Goal: Information Seeking & Learning: Understand process/instructions

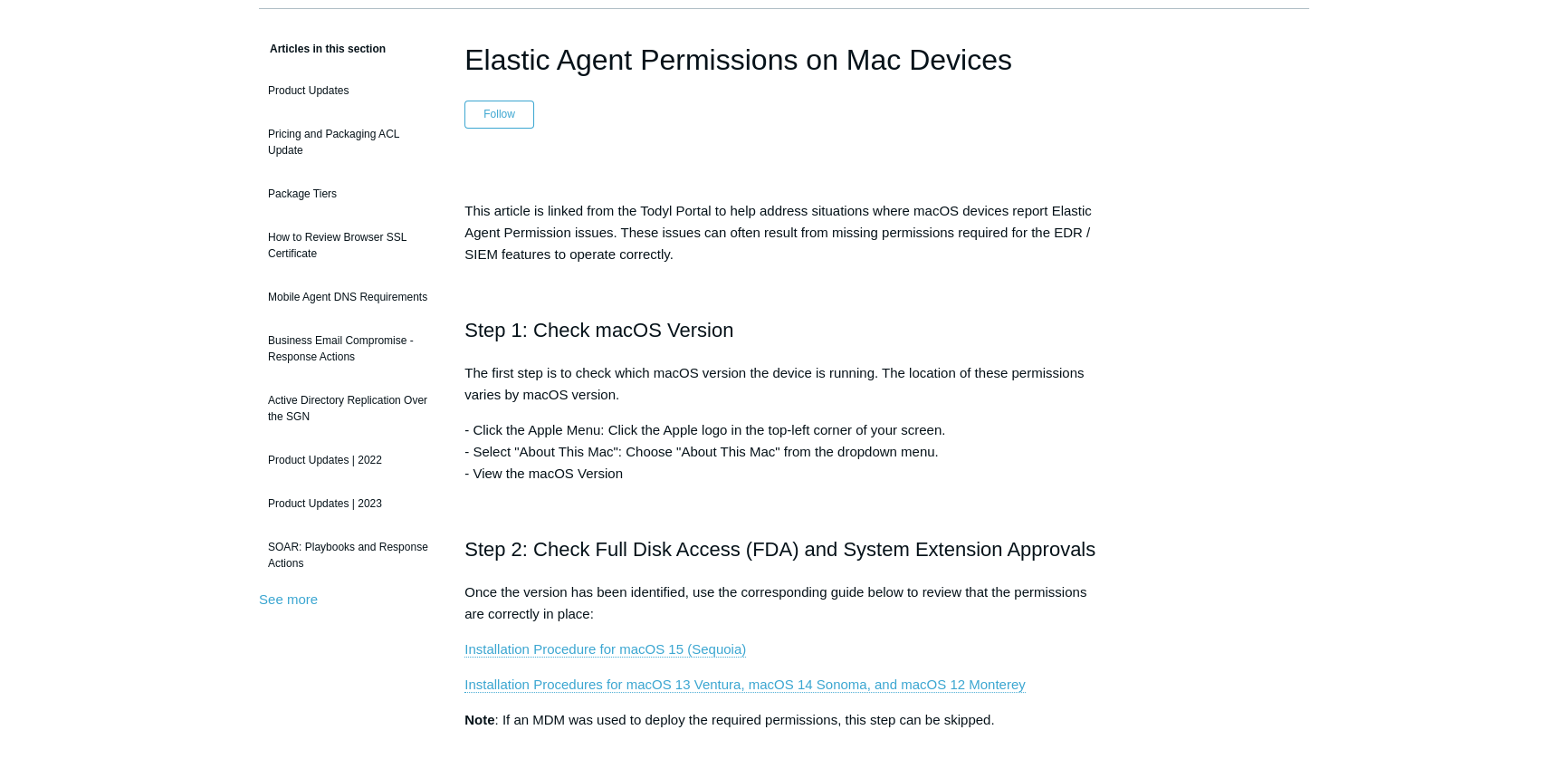
scroll to position [164, 0]
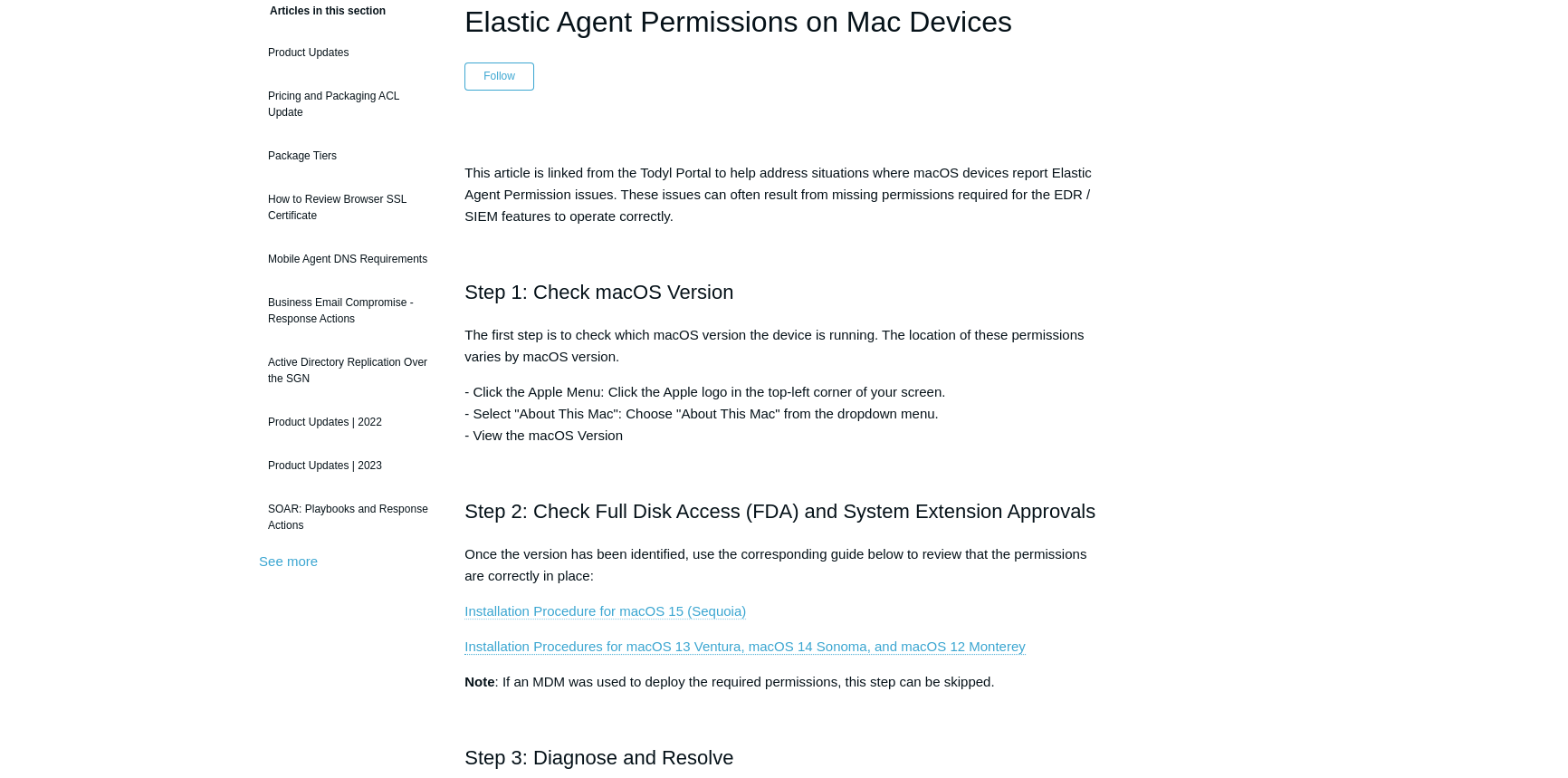
click at [609, 612] on link "Installation Procedure for macOS 15 (Sequoia)" at bounding box center [605, 611] width 281 height 16
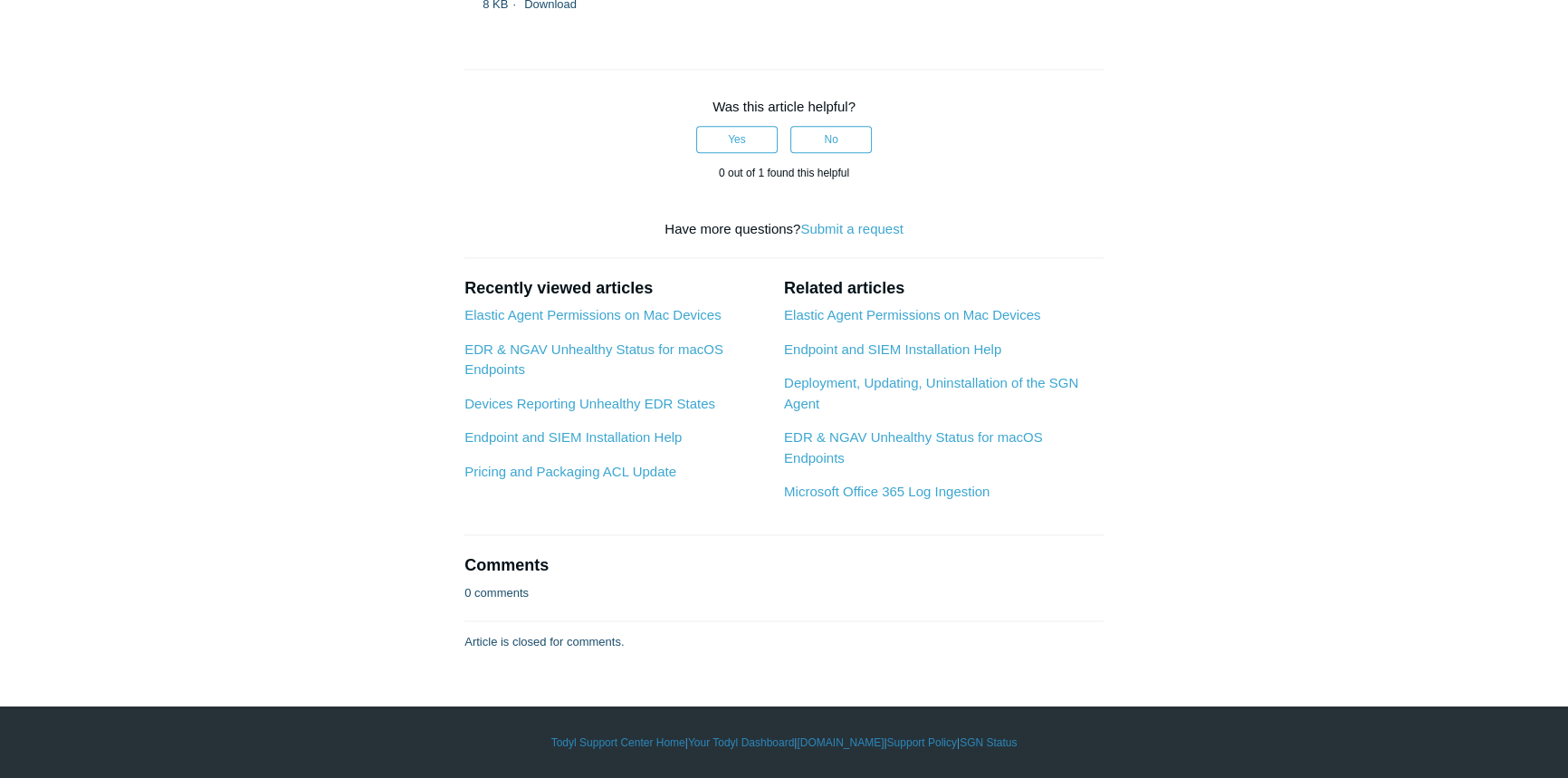
scroll to position [6151, 0]
drag, startPoint x: 469, startPoint y: 176, endPoint x: 870, endPoint y: 245, distance: 406.9
copy article "nstallation Procedure for macOS 15 (Sequoia) Follow Not yet followed by anyone …"
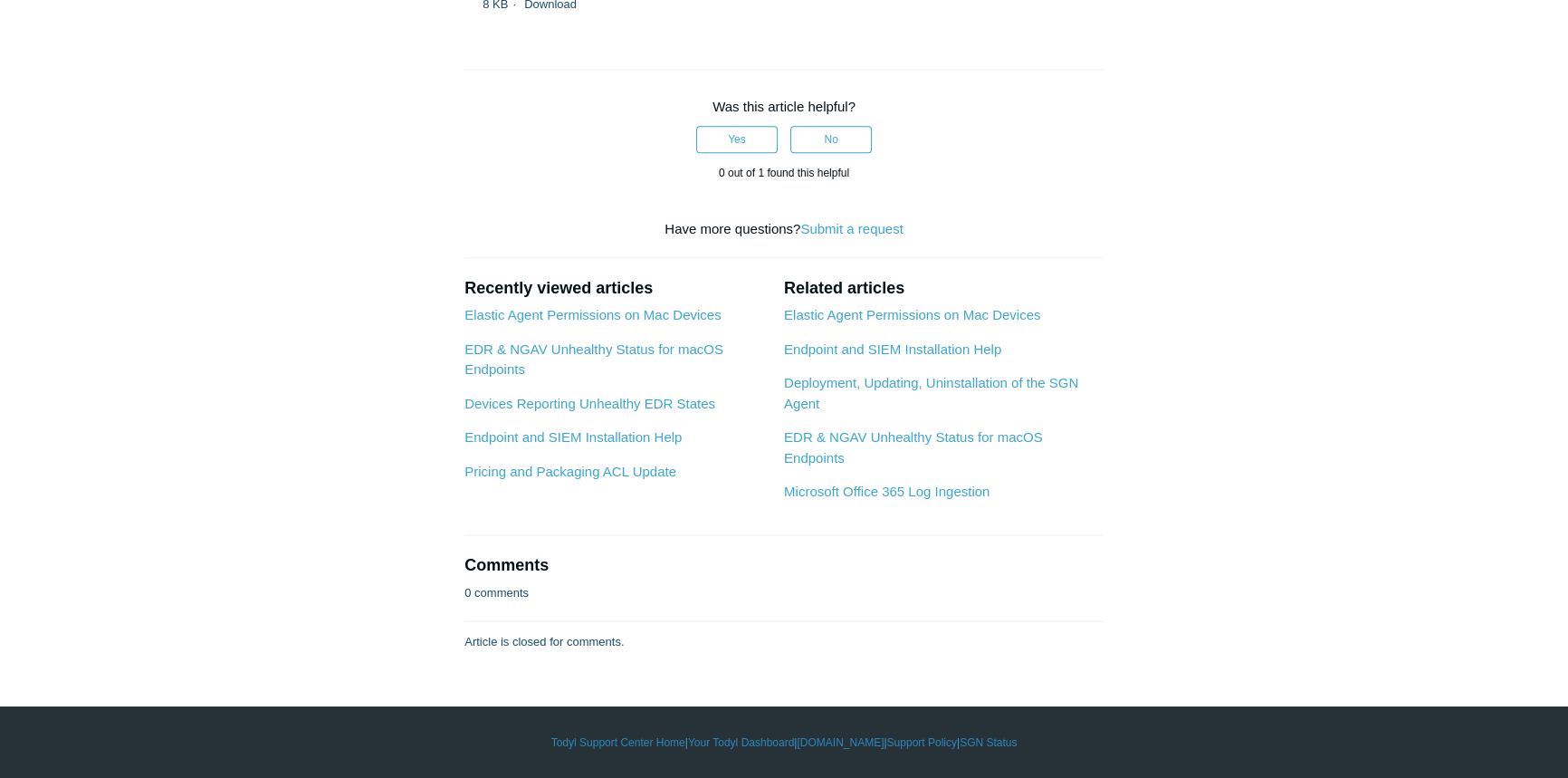
copy article "nstallation Procedure for macOS 15 (Sequoia) Follow Not yet followed by anyone …"
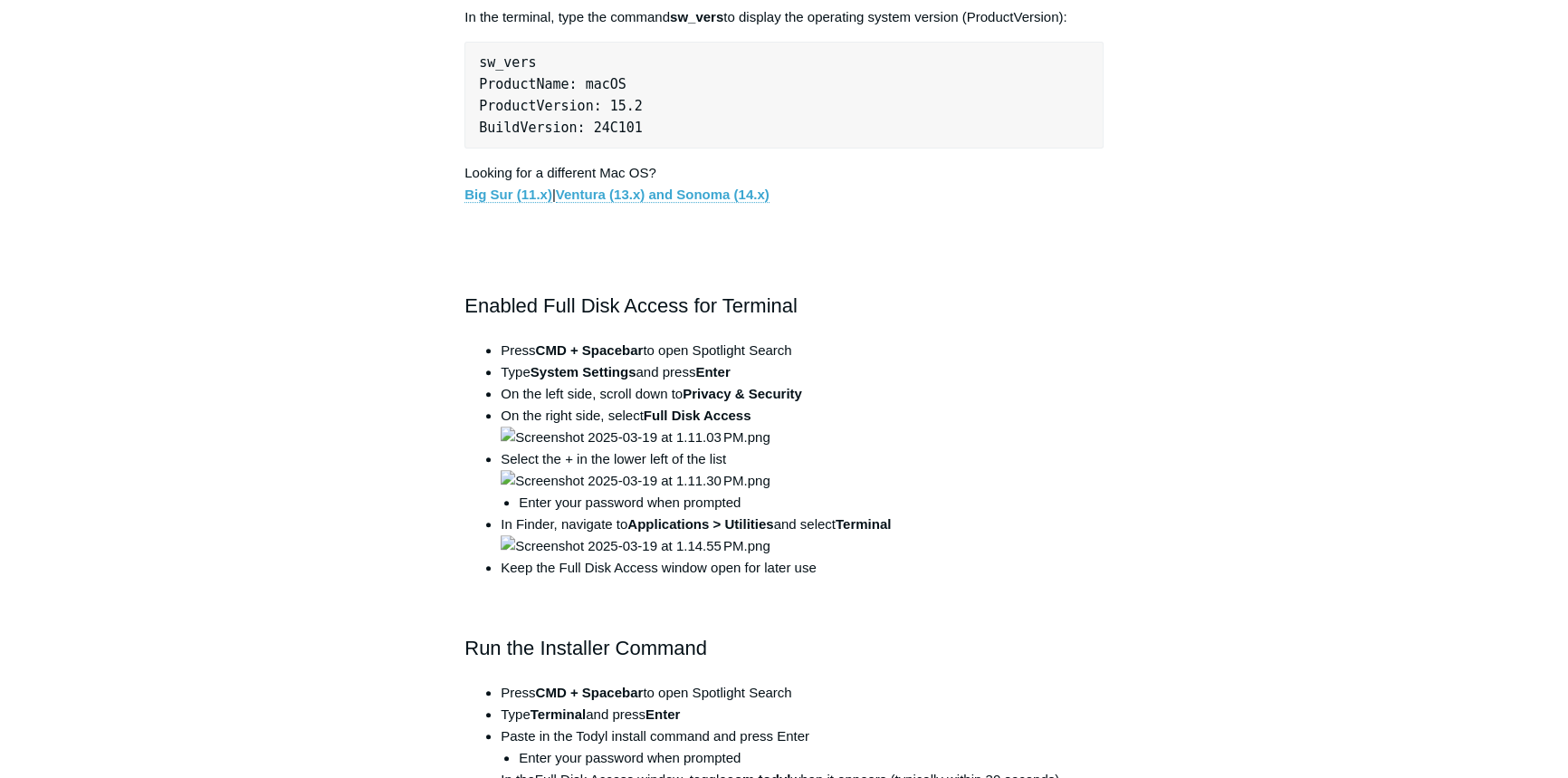
scroll to position [823, 0]
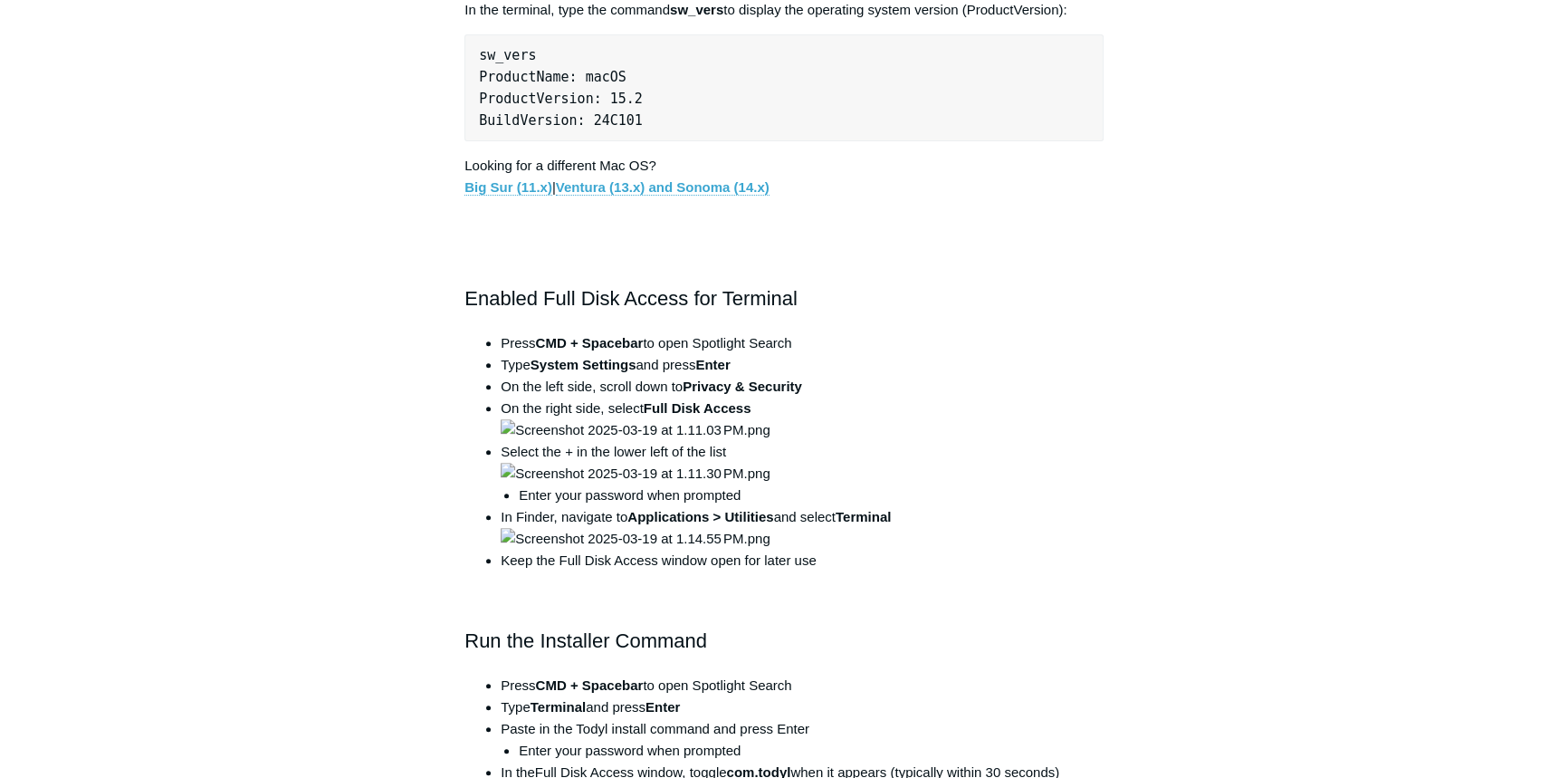
drag, startPoint x: 466, startPoint y: 295, endPoint x: 870, endPoint y: 334, distance: 405.9
click at [870, 334] on div "Apple has strict rules for user privacy that prevent application installers fro…" at bounding box center [784, 762] width 639 height 2588
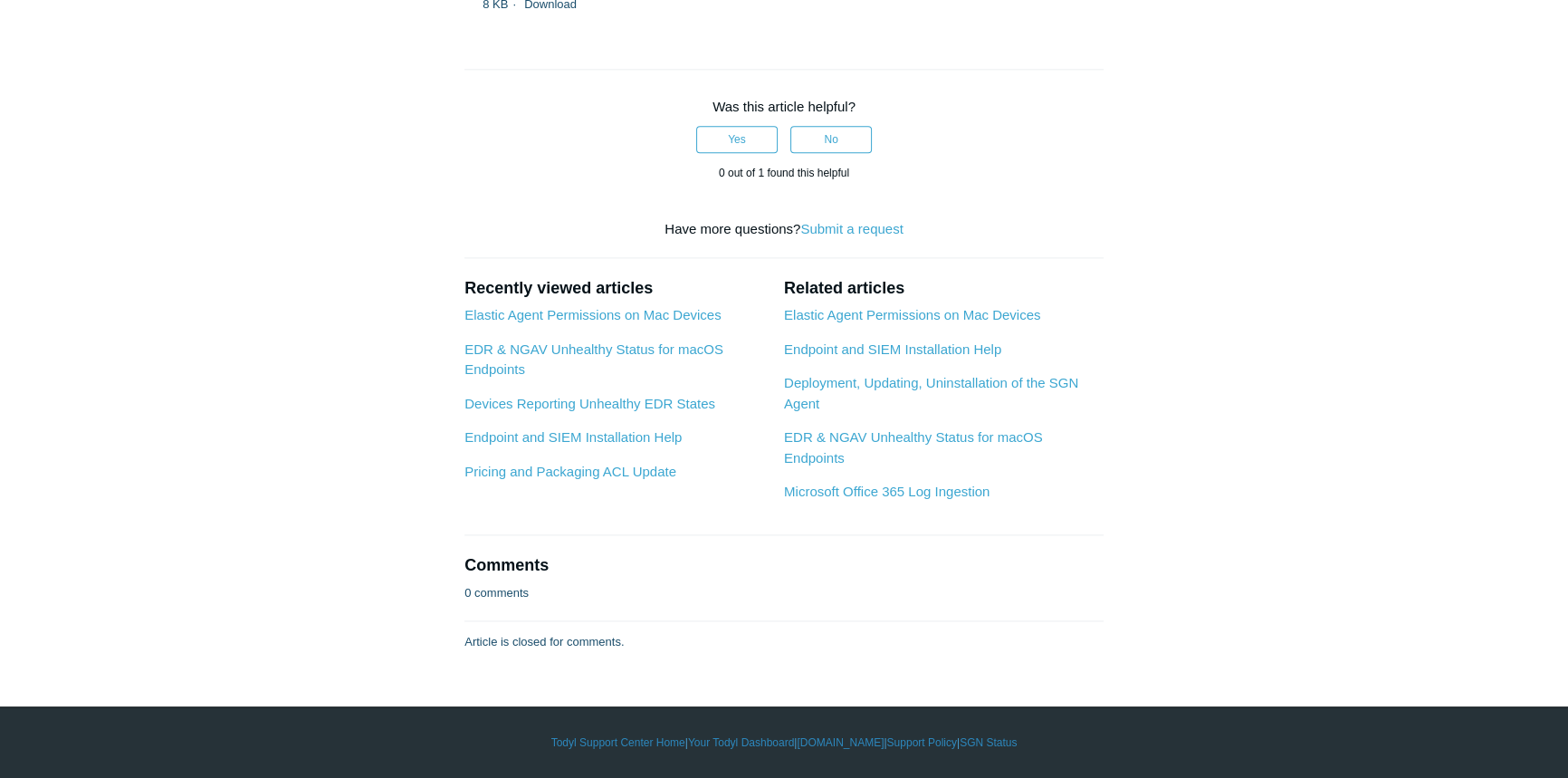
scroll to position [5766, 0]
drag, startPoint x: 474, startPoint y: 177, endPoint x: 937, endPoint y: 647, distance: 659.7
copy article "nstallation Procedure for macOS 15 (Sequoia) Follow Not yet followed by anyone …"
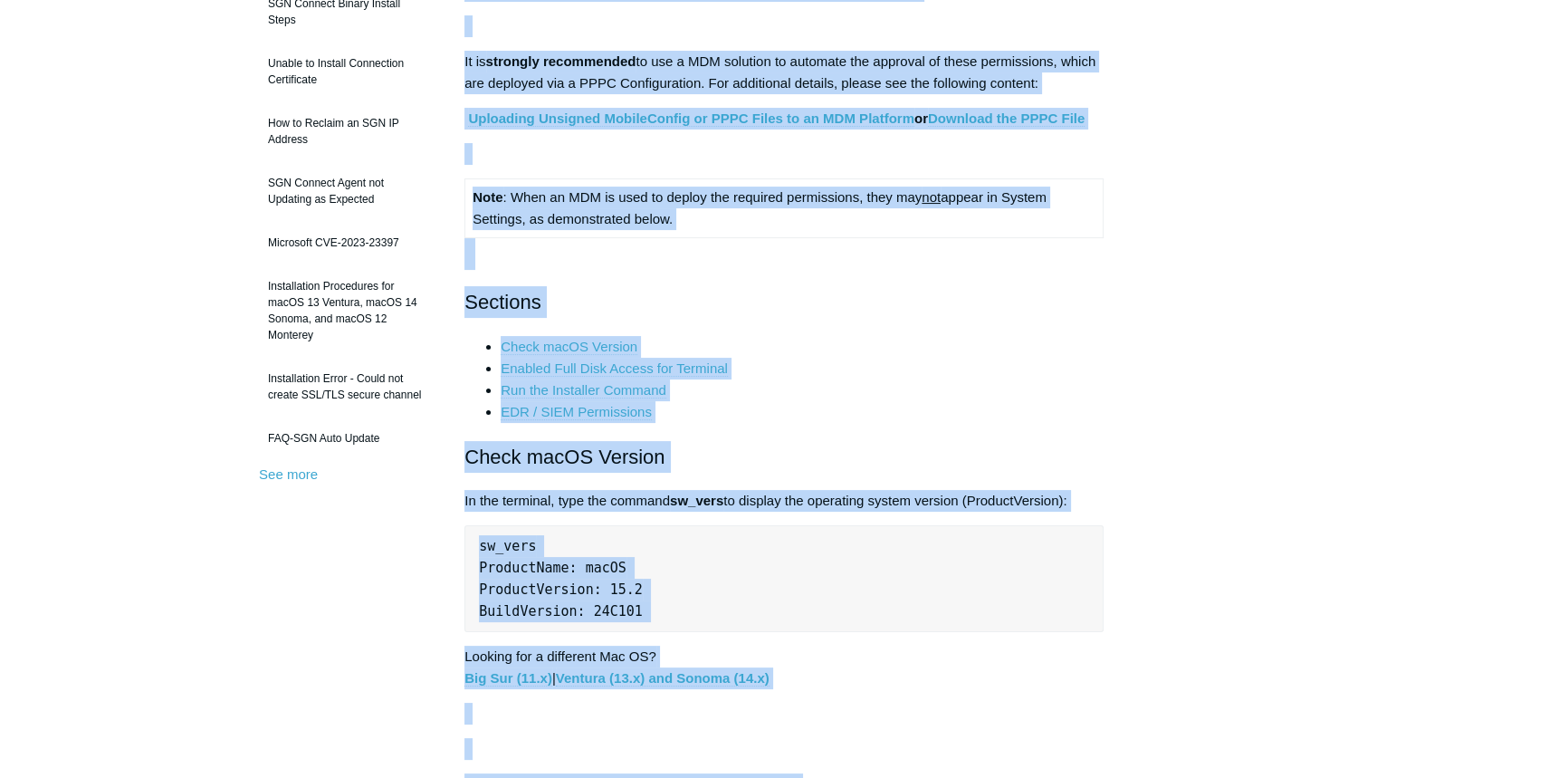
click at [814, 341] on li "Check macOS Version" at bounding box center [802, 346] width 603 height 21
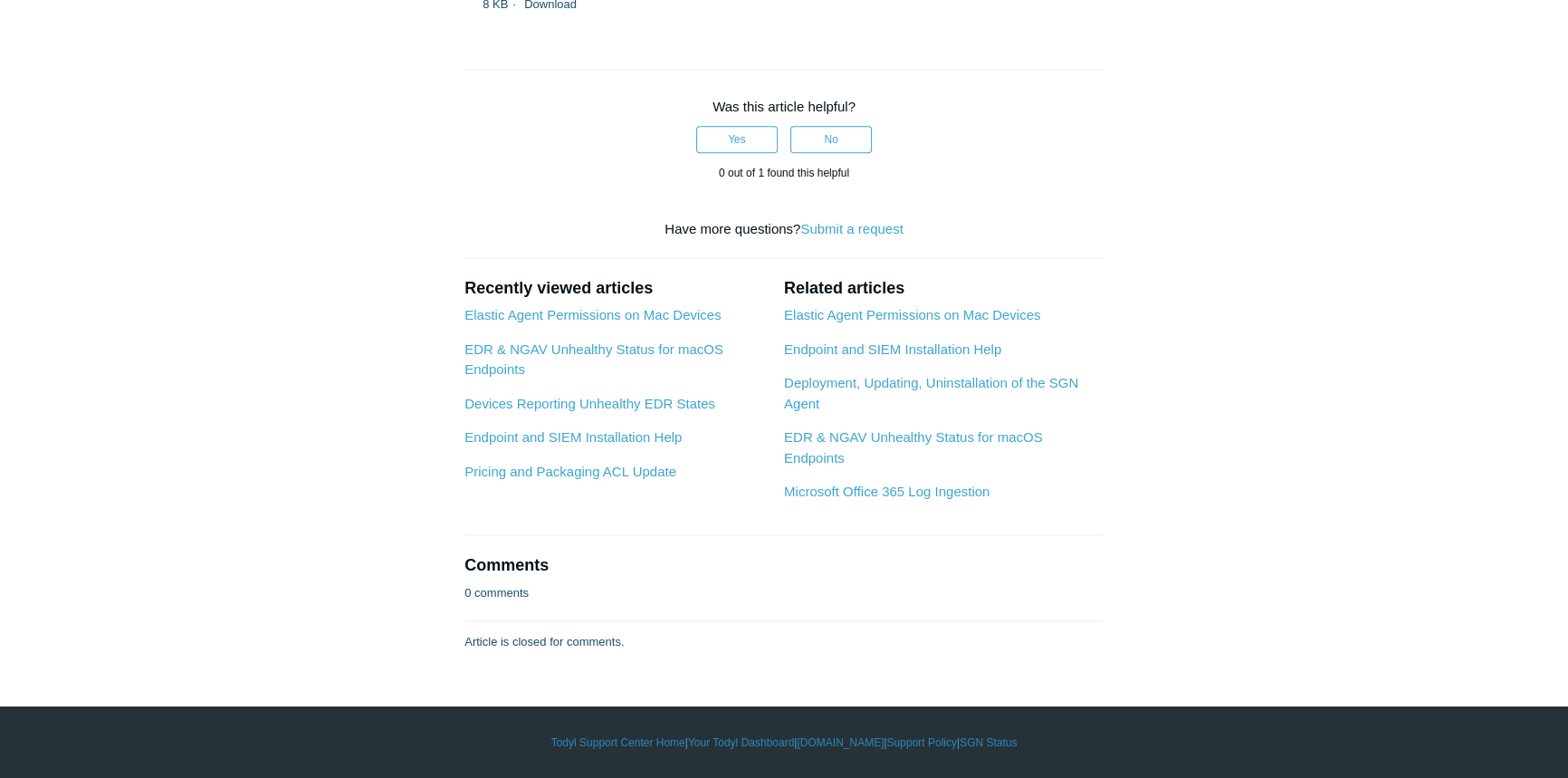
scroll to position [5846, 0]
drag, startPoint x: 1419, startPoint y: 284, endPoint x: 1399, endPoint y: 254, distance: 36.1
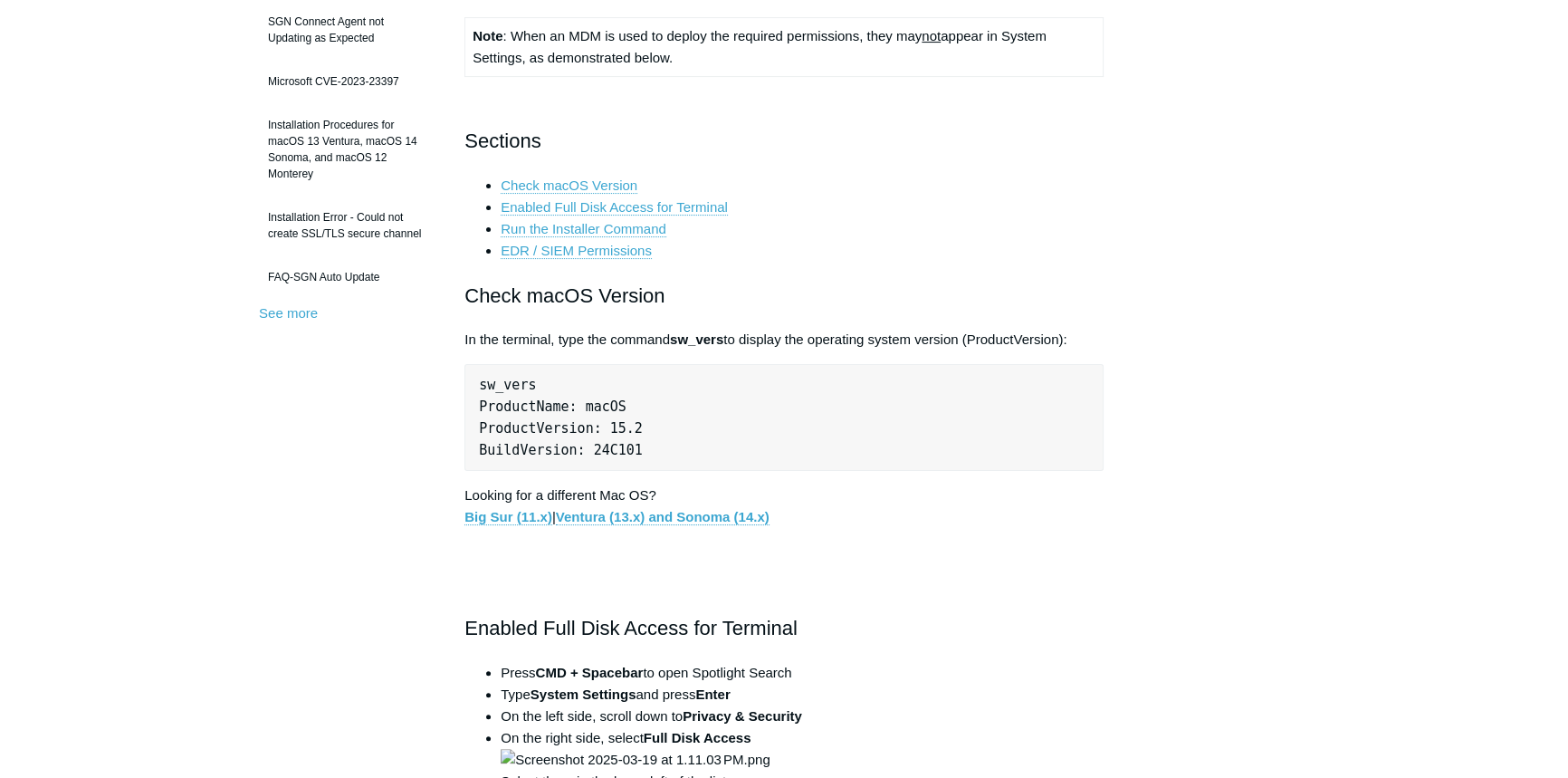
scroll to position [411, 0]
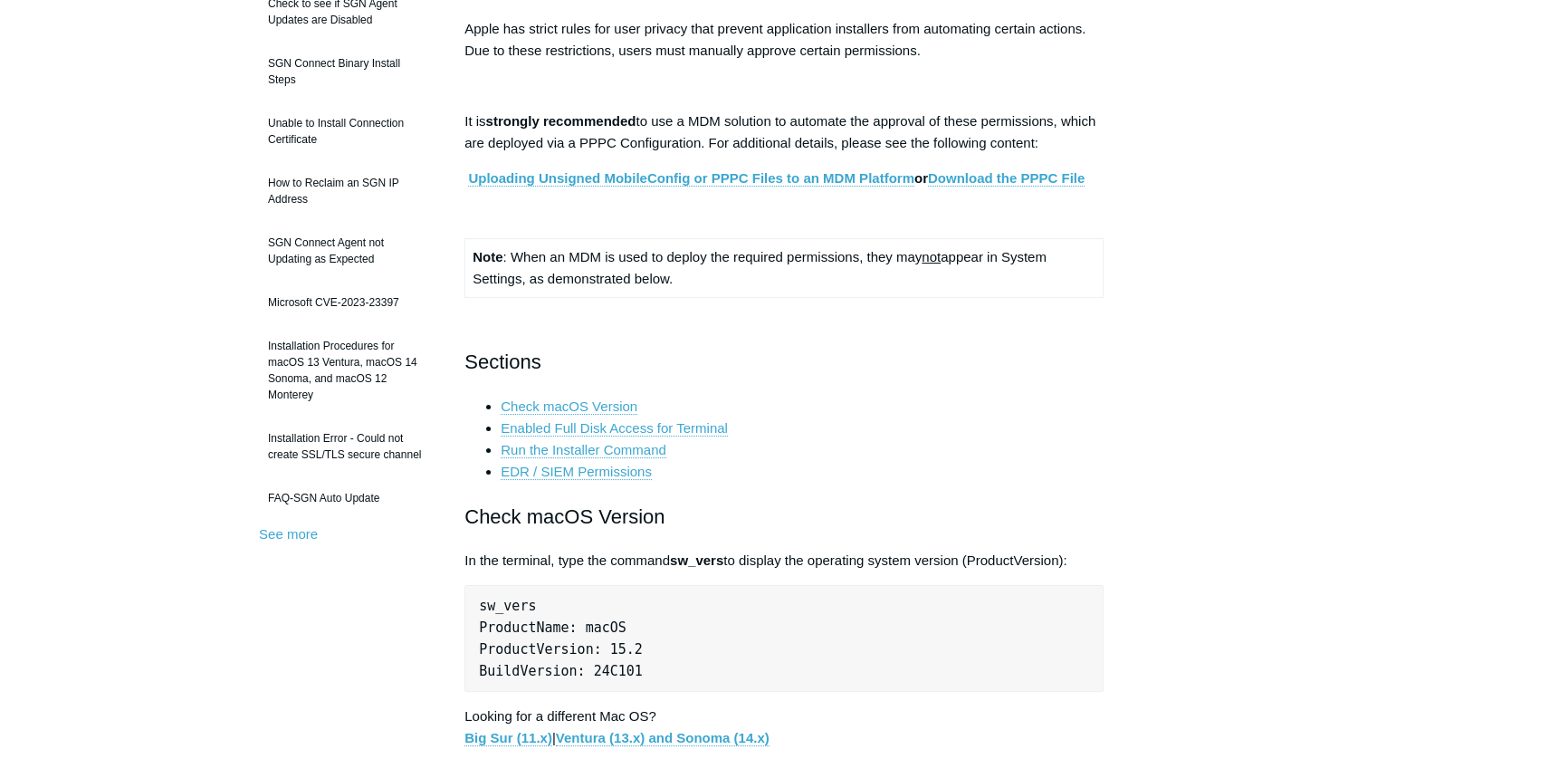
scroll to position [0, 0]
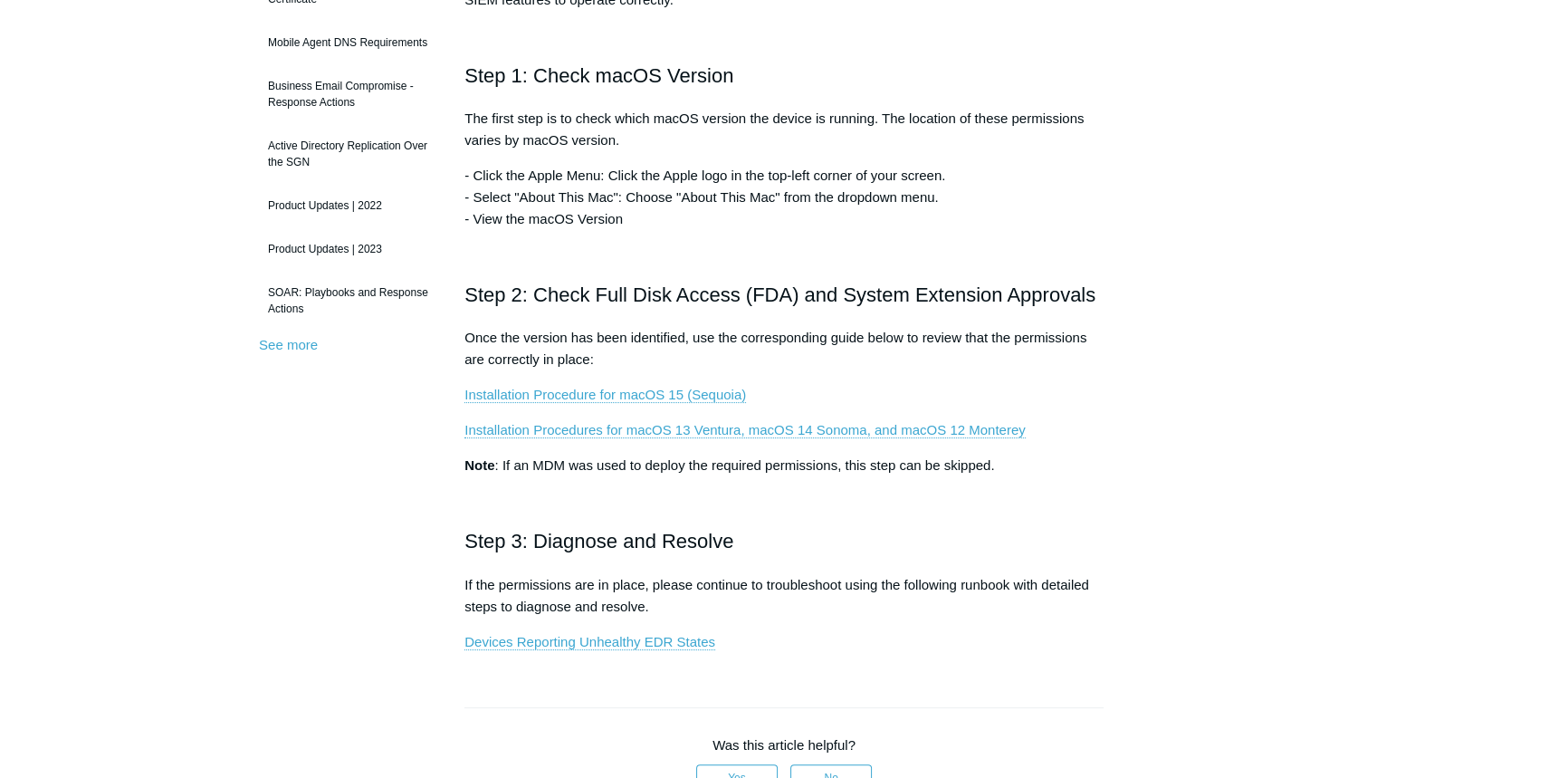
scroll to position [411, 0]
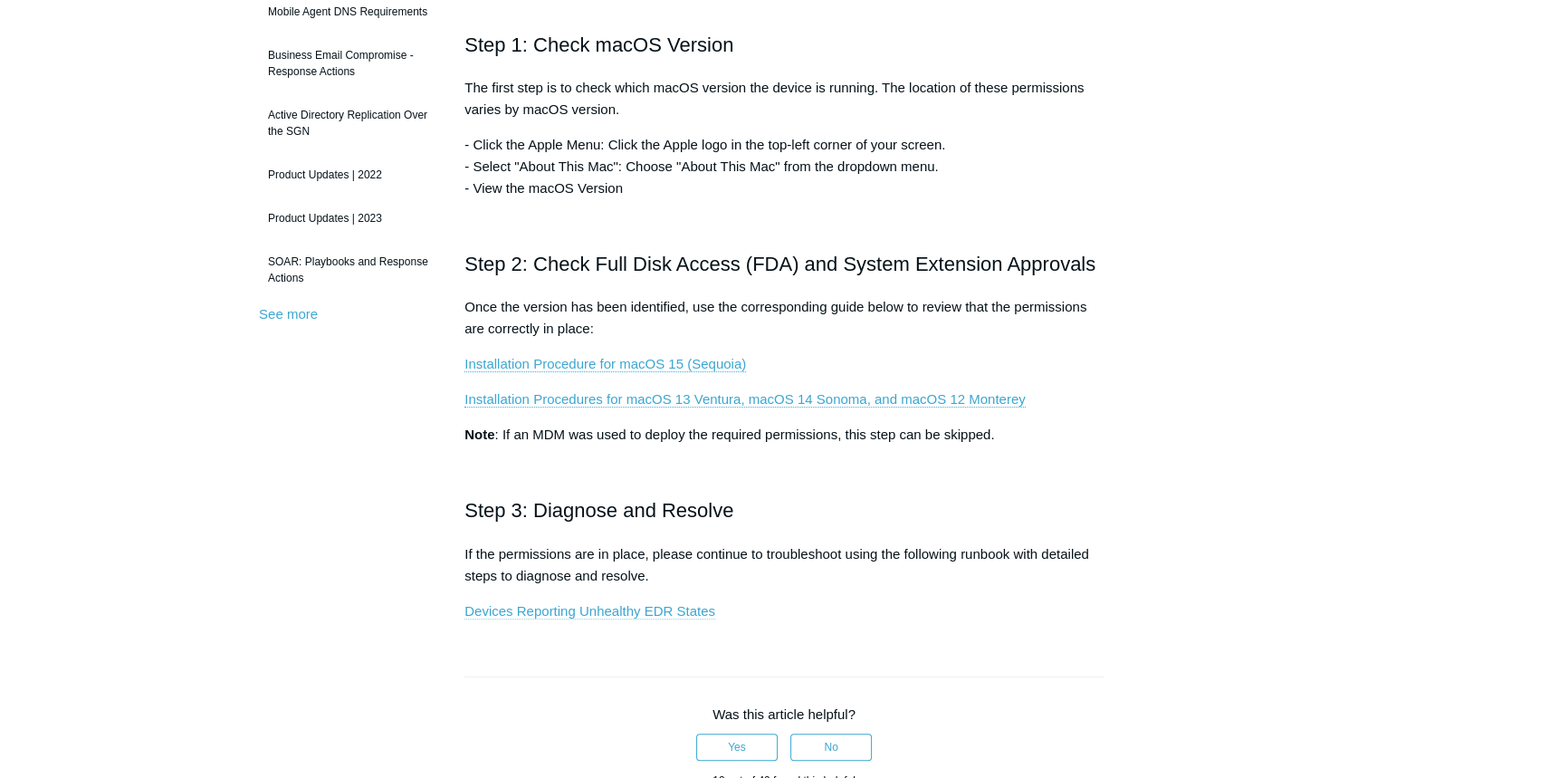
click at [570, 609] on link "Devices Reporting Unhealthy EDR States" at bounding box center [589, 611] width 251 height 16
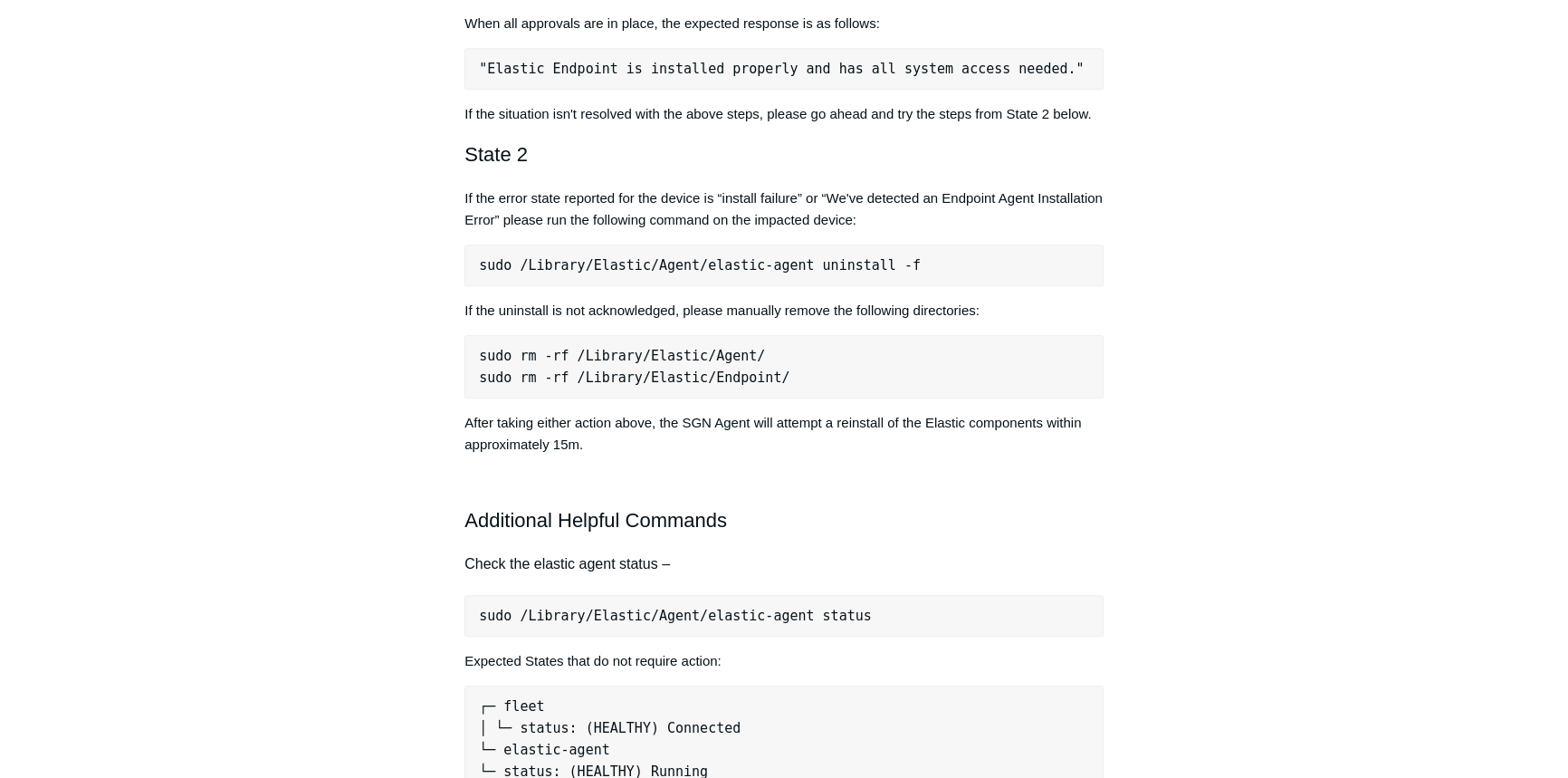
scroll to position [1069, 0]
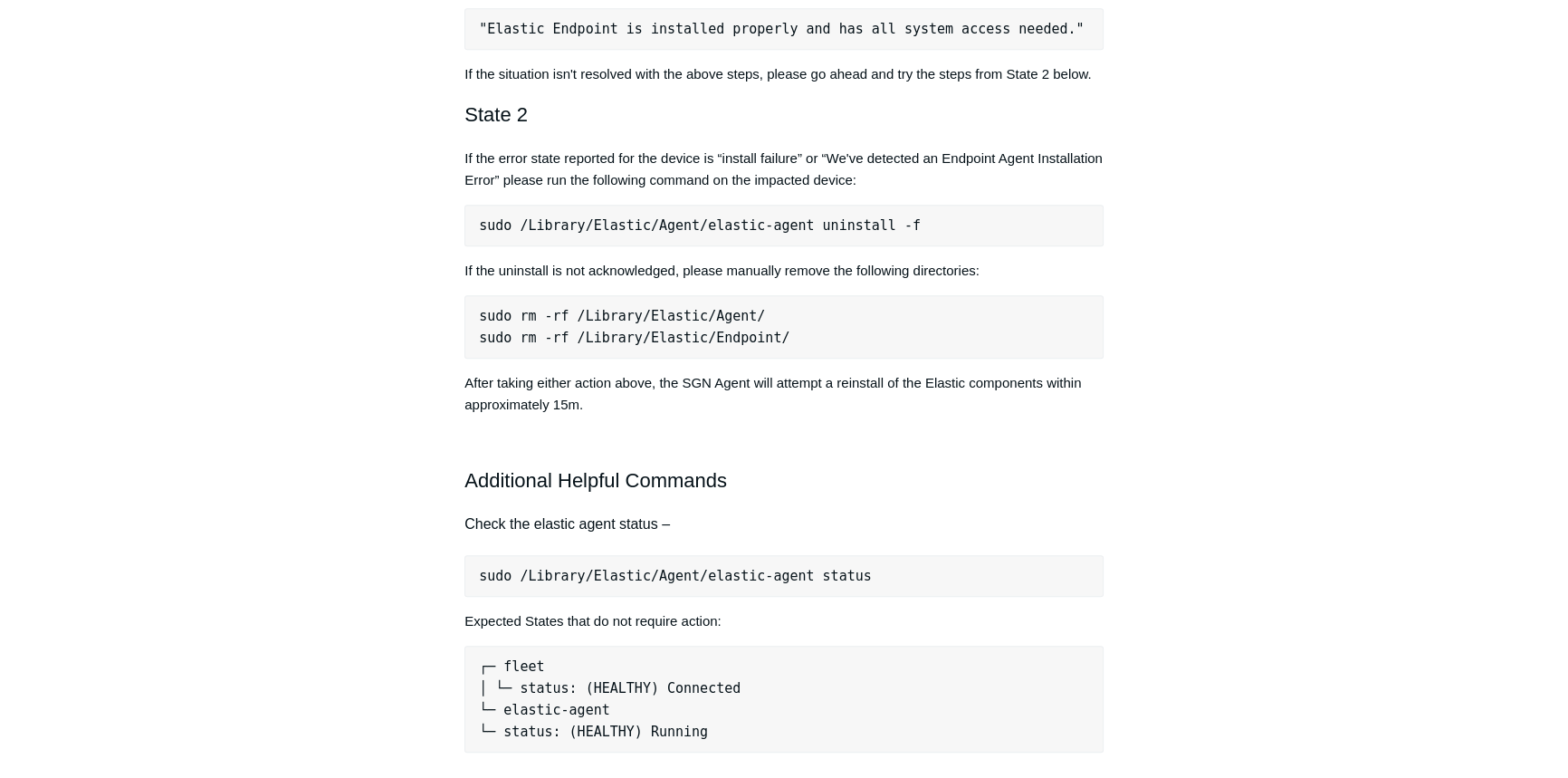
click at [690, 580] on pre "sudo /Library/Elastic/Agent/elastic-agent status" at bounding box center [784, 576] width 639 height 42
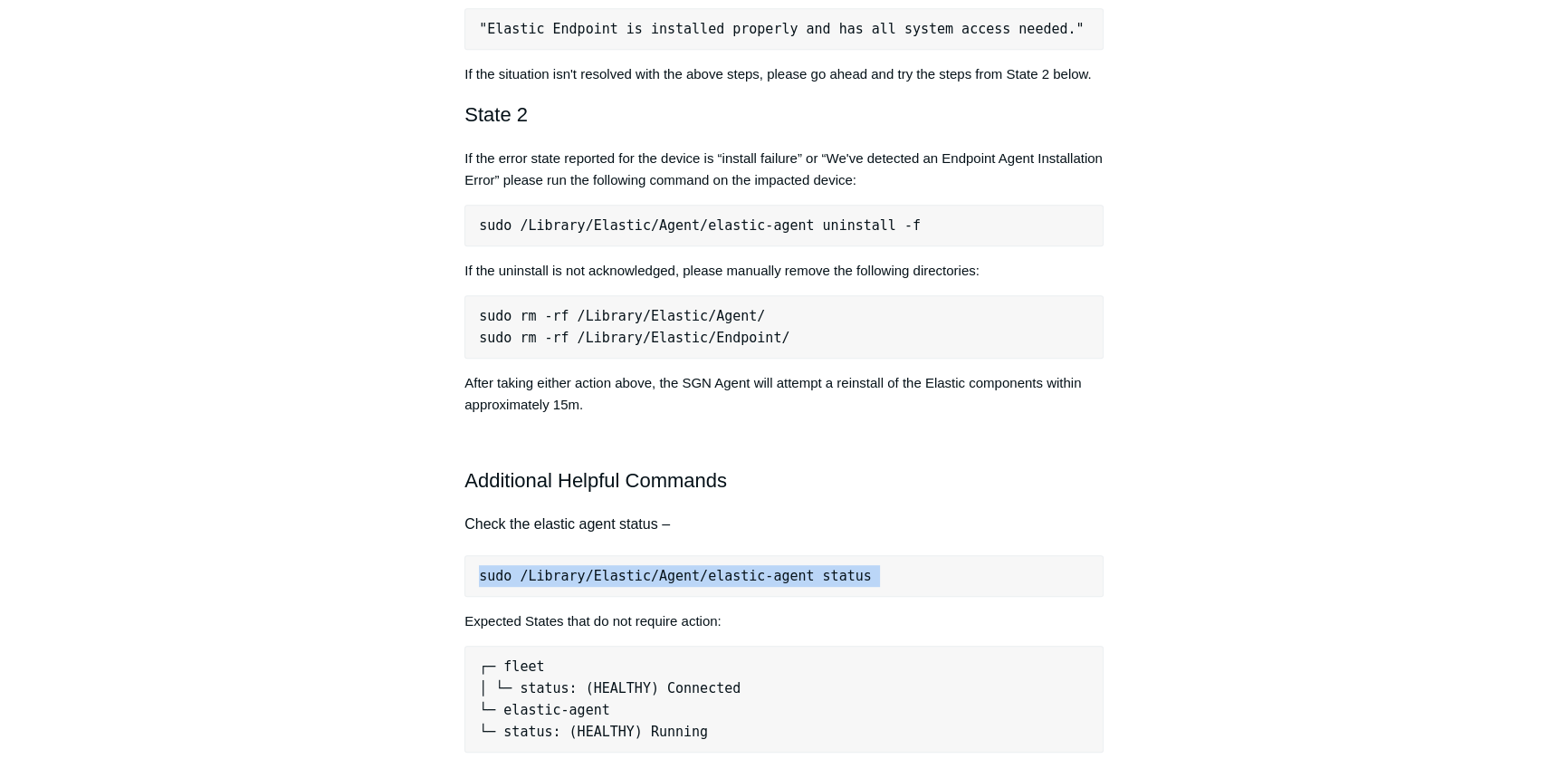
click at [690, 580] on pre "sudo /Library/Elastic/Agent/elastic-agent status" at bounding box center [784, 576] width 639 height 42
copy div "sudo /Library/Elastic/Agent/elastic-agent status"
click at [866, 587] on pre "sudo /Library/Elastic/Agent/elastic-agent status" at bounding box center [784, 576] width 639 height 42
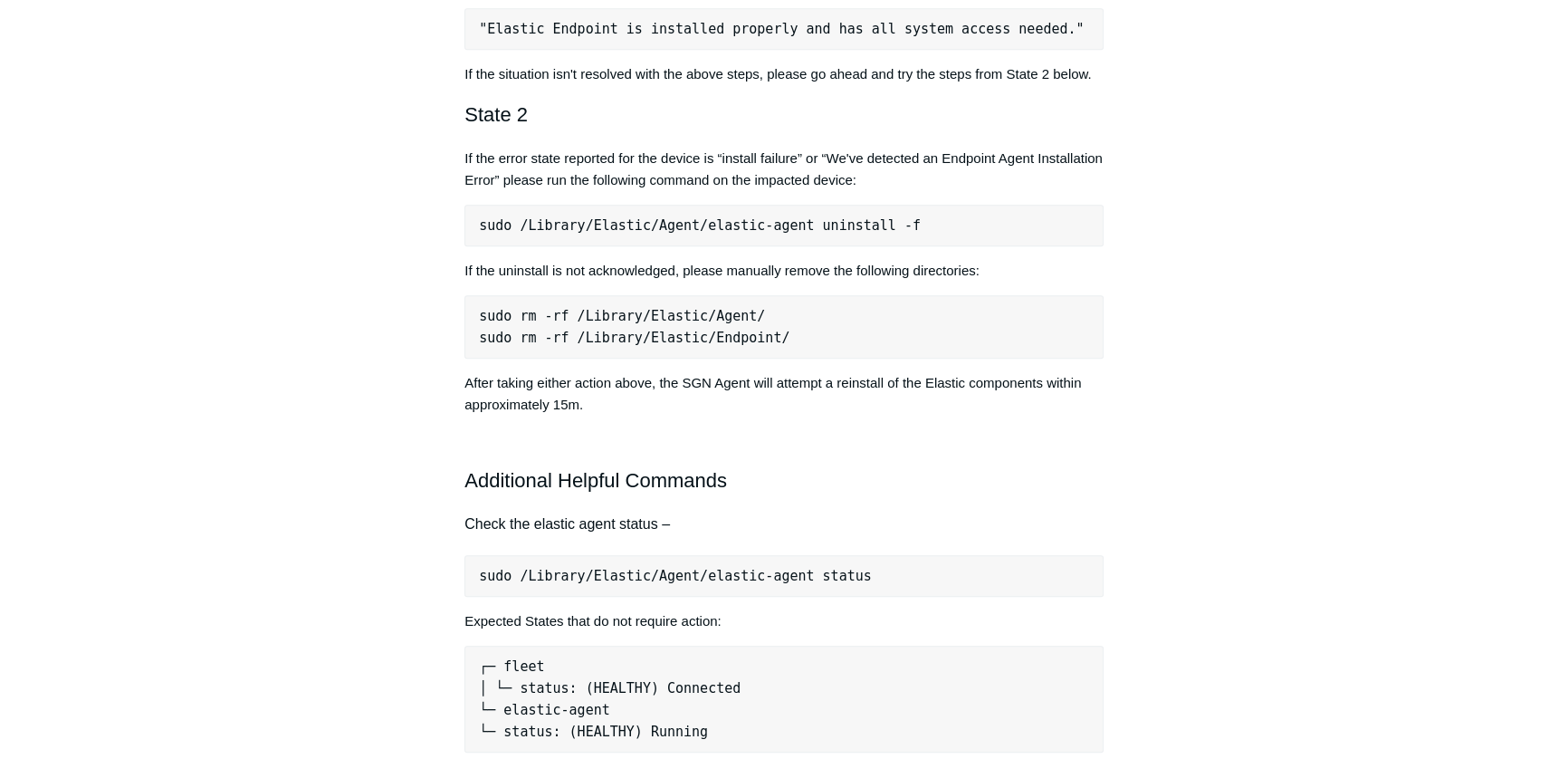
click at [595, 573] on pre "sudo /Library/Elastic/Agent/elastic-agent status" at bounding box center [784, 576] width 639 height 42
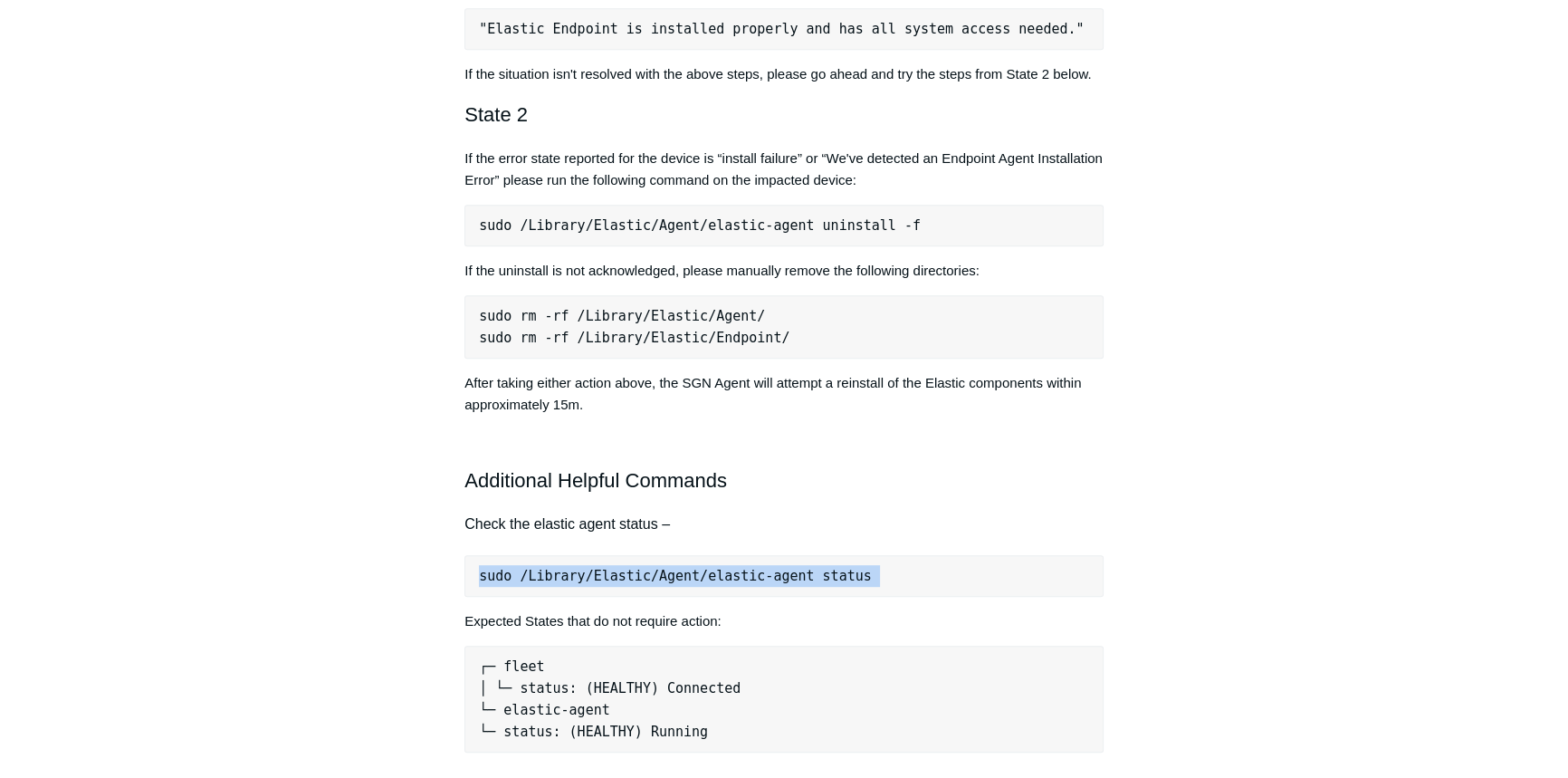
click at [595, 573] on pre "sudo /Library/Elastic/Agent/elastic-agent status" at bounding box center [784, 576] width 639 height 42
copy div "sudo /Library/Elastic/Agent/elastic-agent status"
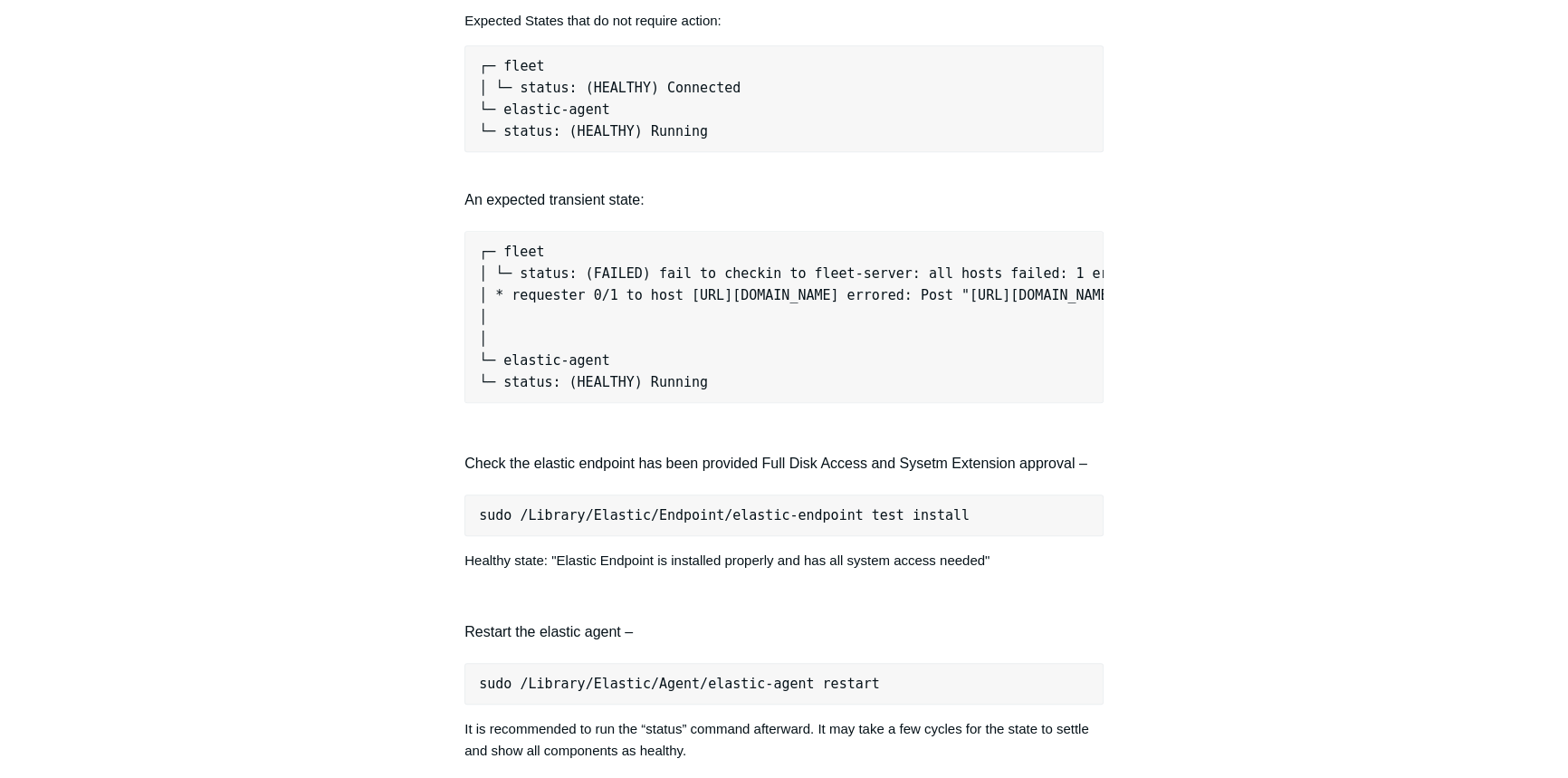
scroll to position [1811, 0]
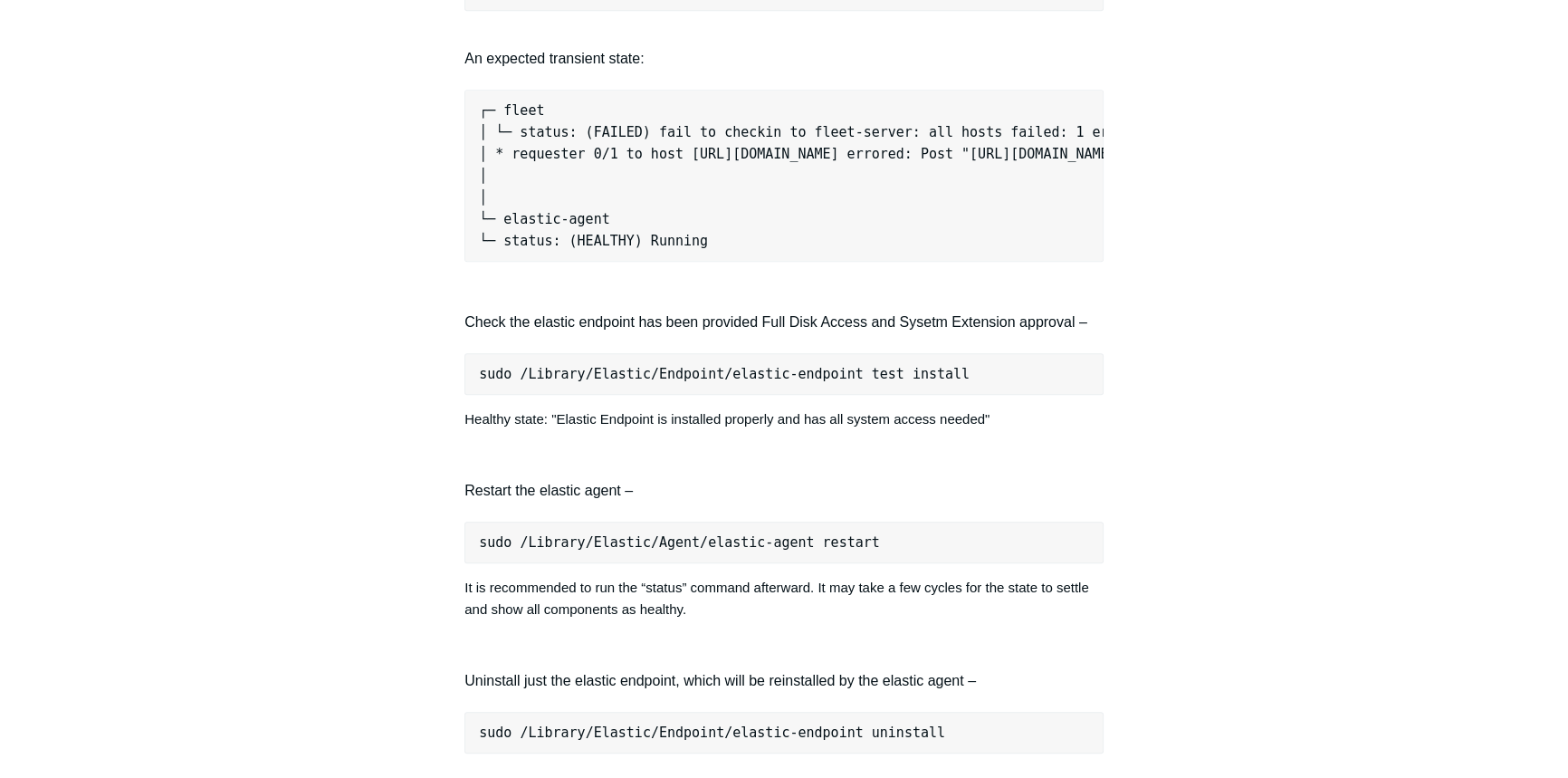
click at [618, 385] on pre "sudo /Library/Elastic/Endpoint/elastic-endpoint test install" at bounding box center [784, 374] width 639 height 42
copy div "sudo /Library/Elastic/Endpoint/elastic-endpoint test install"
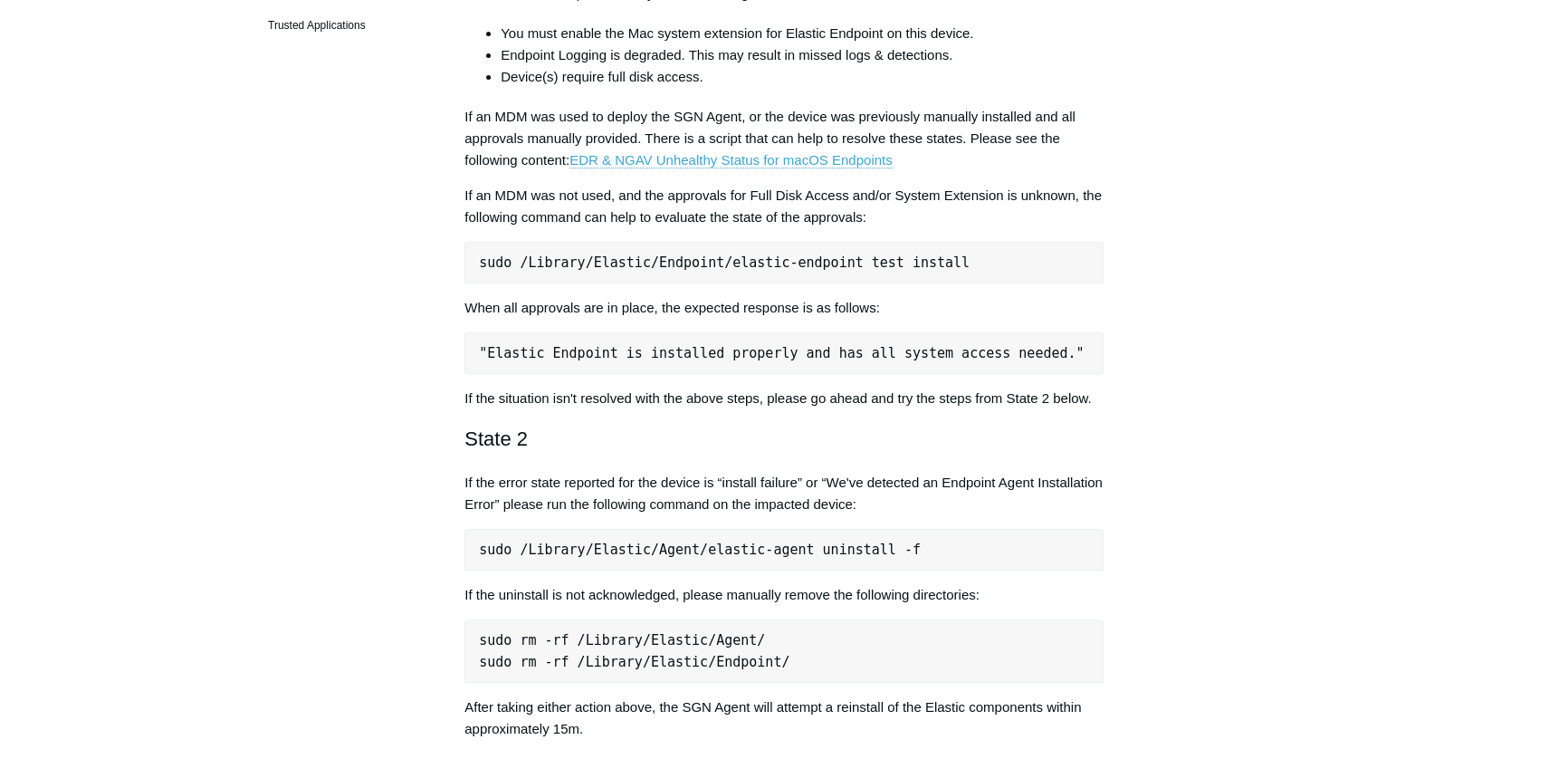
scroll to position [823, 0]
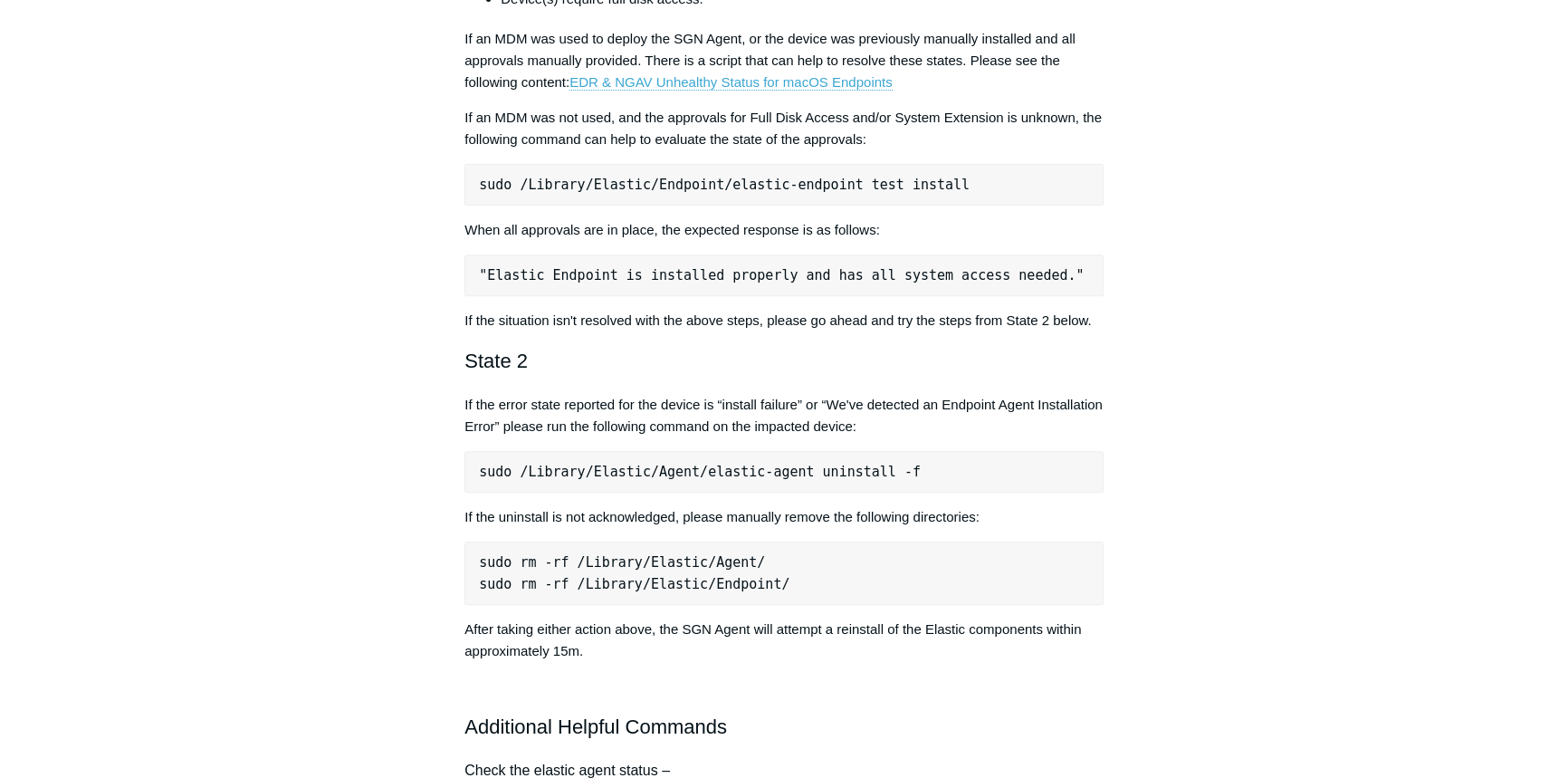
click at [560, 183] on pre "sudo /Library/Elastic/Endpoint/elastic-endpoint test install" at bounding box center [784, 184] width 639 height 42
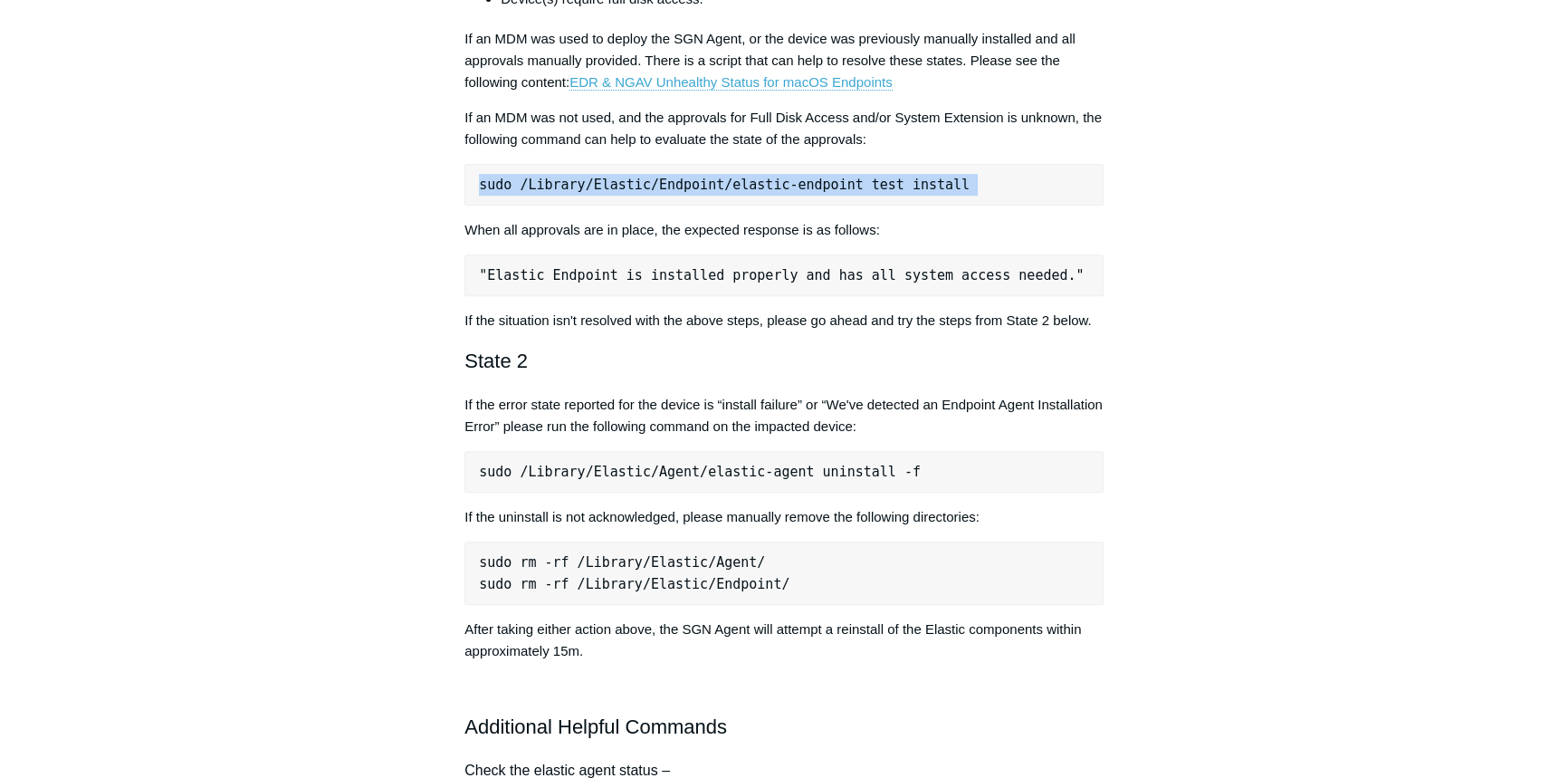
click at [560, 183] on pre "sudo /Library/Elastic/Endpoint/elastic-endpoint test install" at bounding box center [784, 184] width 639 height 42
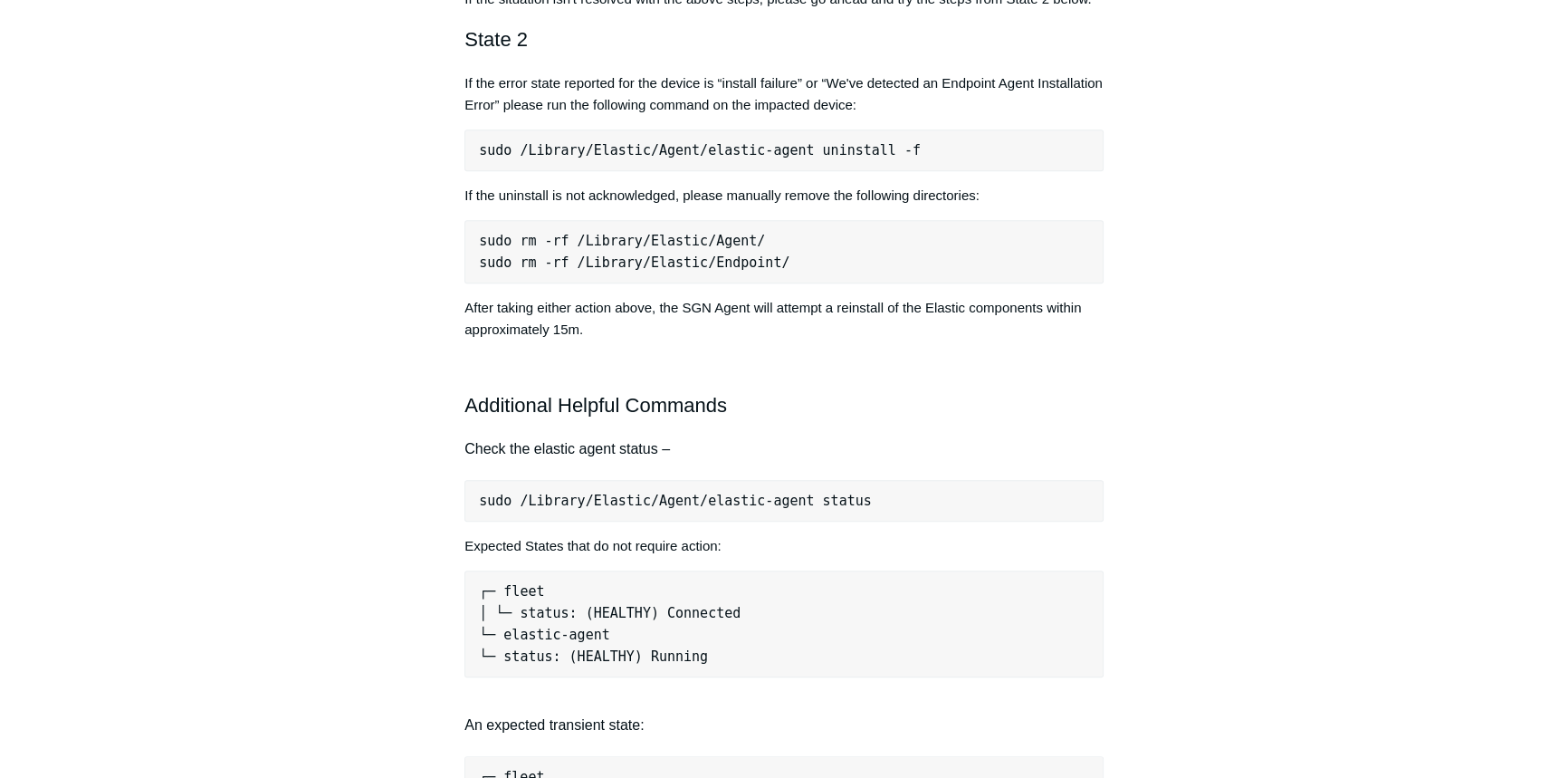
scroll to position [1152, 0]
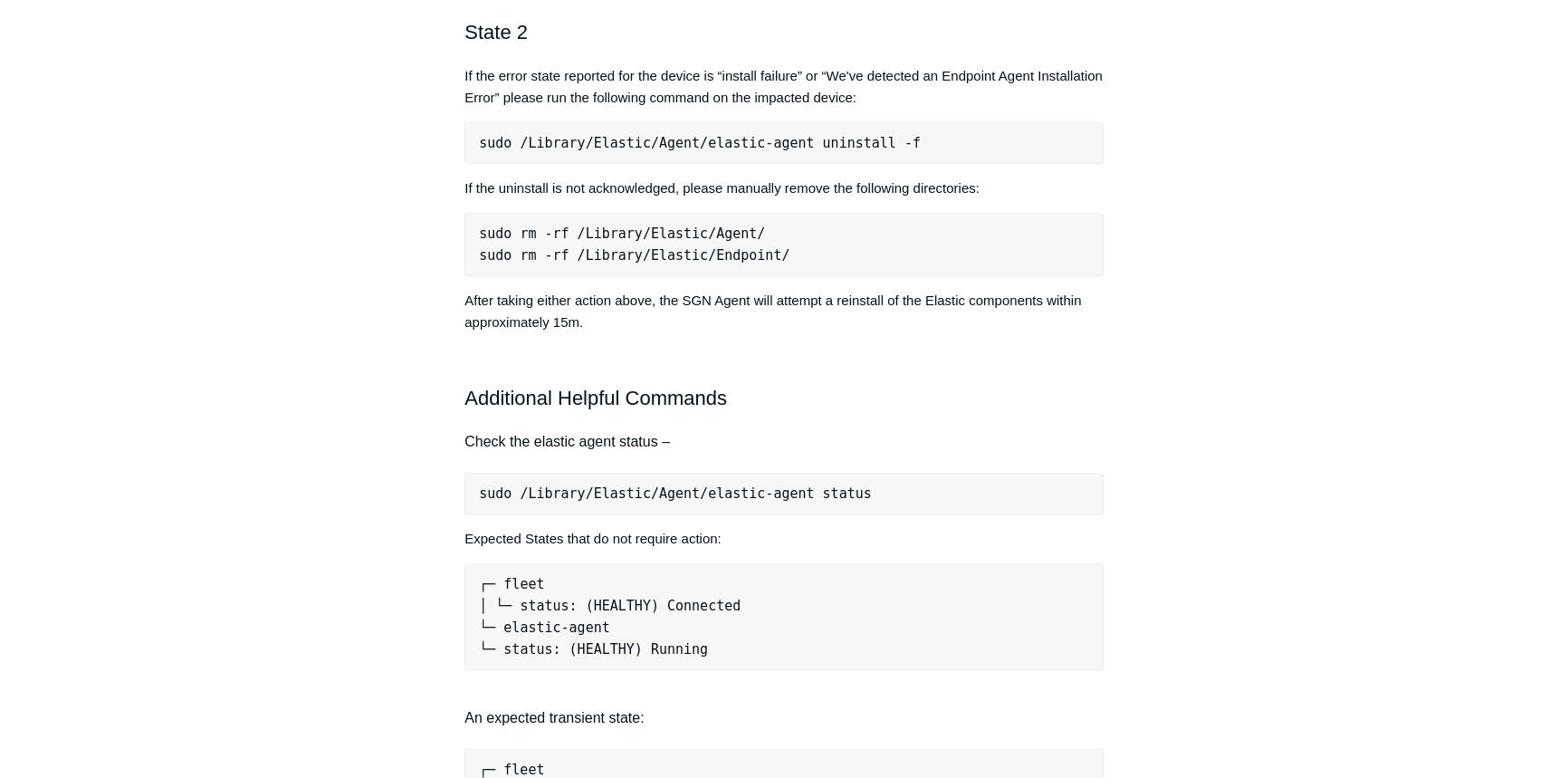
click at [672, 494] on pre "sudo /Library/Elastic/Agent/elastic-agent status" at bounding box center [784, 494] width 639 height 42
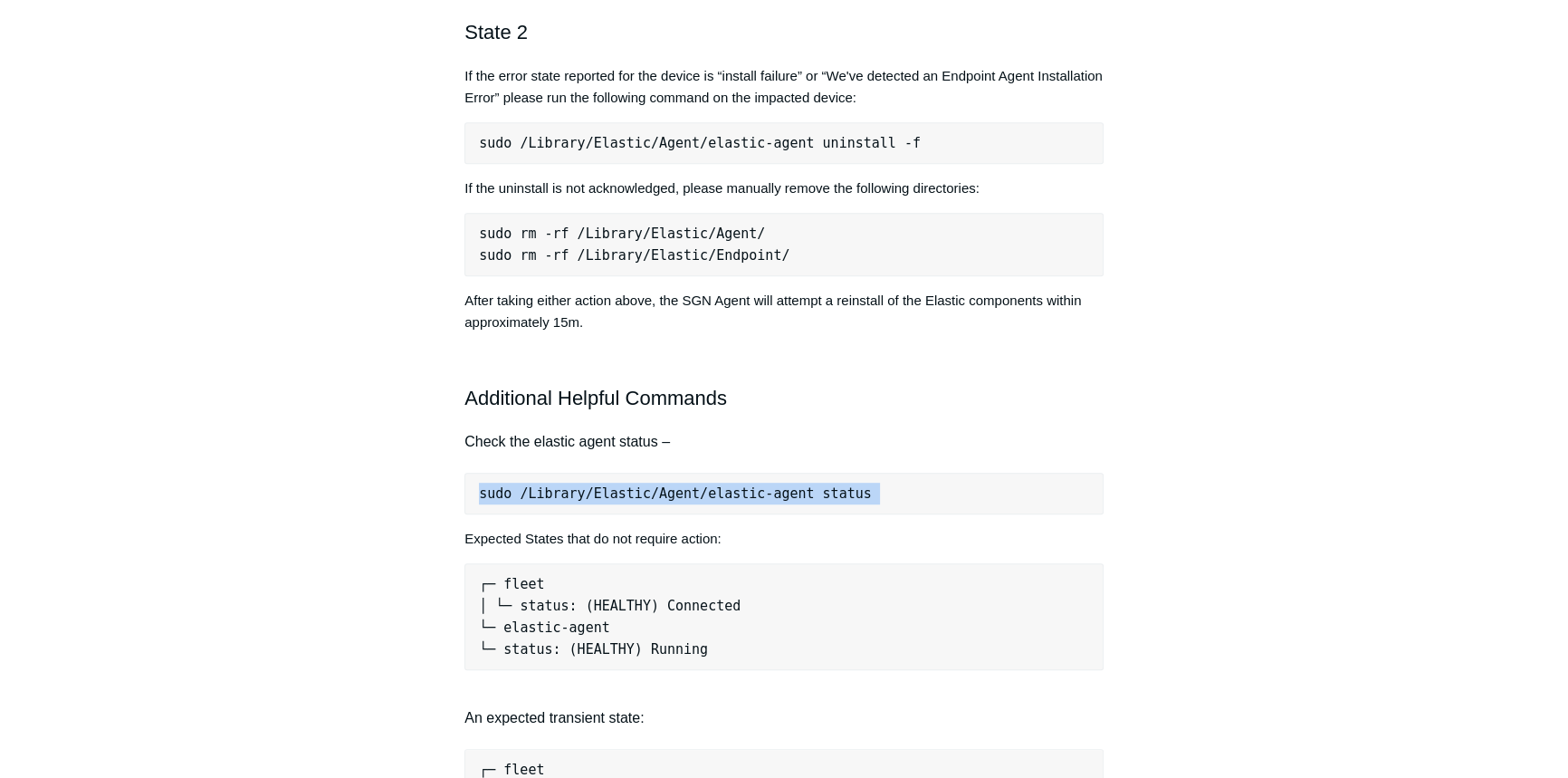
click at [672, 494] on pre "sudo /Library/Elastic/Agent/elastic-agent status" at bounding box center [784, 494] width 639 height 42
copy div "sudo /Library/Elastic/Agent/elastic-agent status"
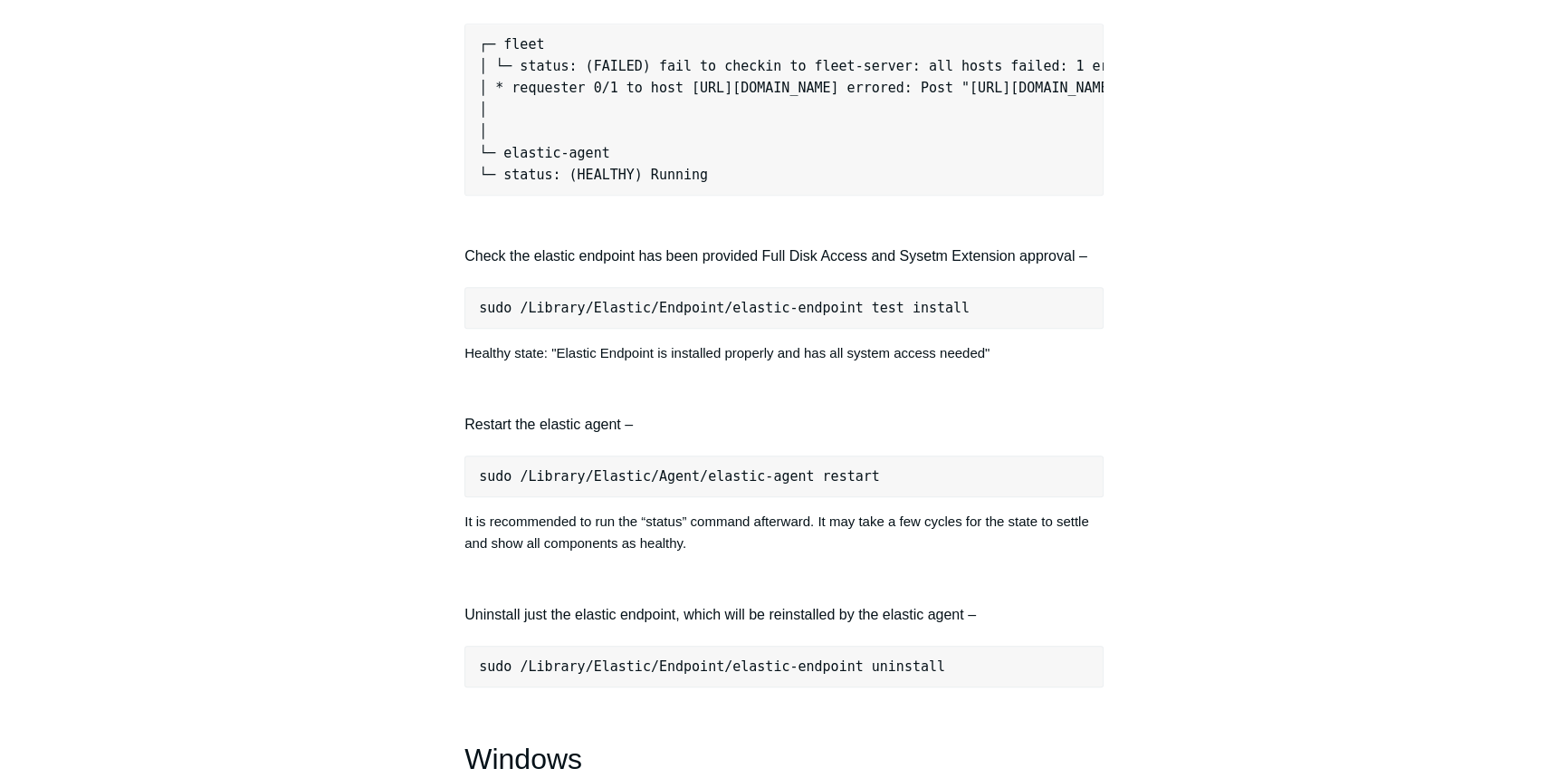
scroll to position [1564, 0]
